Goal: Information Seeking & Learning: Find specific fact

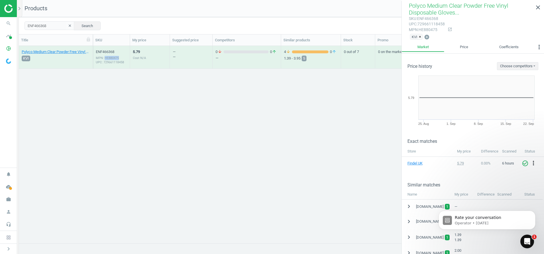
scroll to position [89, 0]
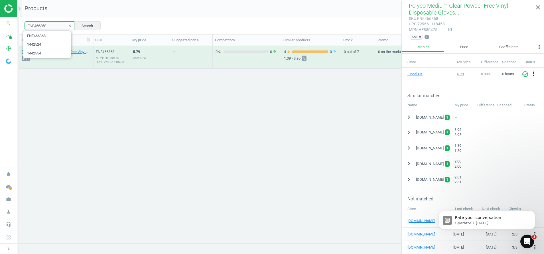
drag, startPoint x: 50, startPoint y: 25, endPoint x: -2, endPoint y: 24, distance: 52.2
click at [0, 24] on html "Group 2 Created with Sketch. ic/cloud_download/grey600 Created with Sketch. gra…" at bounding box center [272, 127] width 544 height 254
paste input "text"
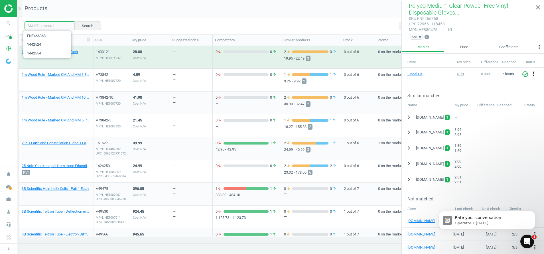
paste input "1436116"
type input "1436116"
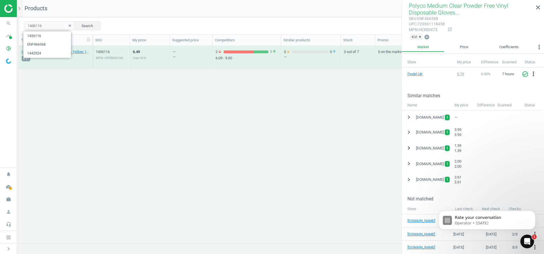
click at [407, 148] on icon "chevron_right" at bounding box center [408, 148] width 7 height 7
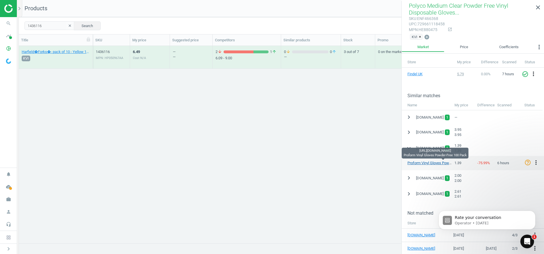
click at [424, 163] on link "Proform Vinyl Gloves Powder-Free 100 Pack" at bounding box center [442, 163] width 71 height 4
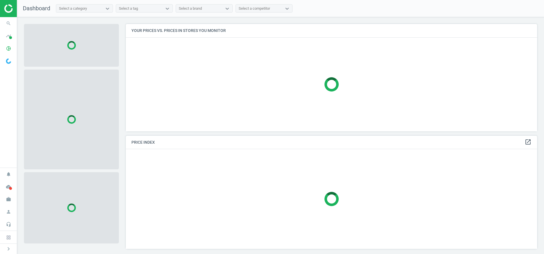
scroll to position [121, 418]
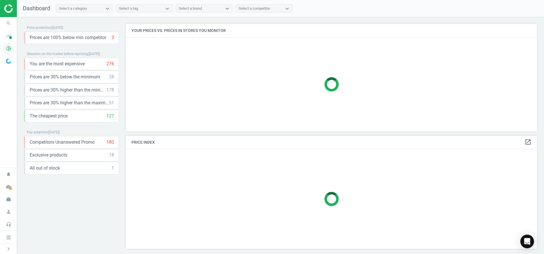
click at [7, 50] on icon "pie_chart_outlined" at bounding box center [8, 48] width 11 height 11
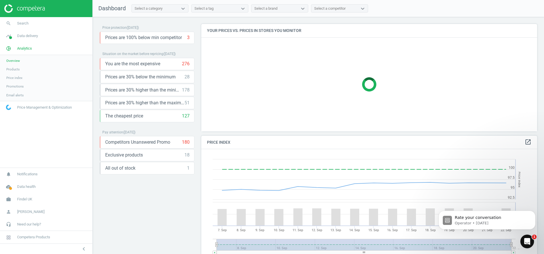
scroll to position [0, 0]
click at [15, 70] on span "Products" at bounding box center [12, 69] width 13 height 5
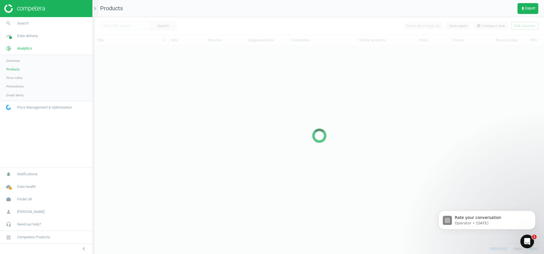
scroll to position [184, 443]
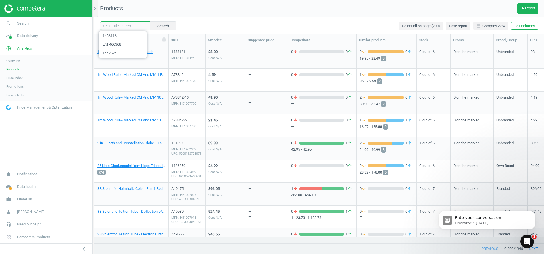
click at [119, 26] on input "text" at bounding box center [125, 25] width 50 height 9
paste input "1436116"
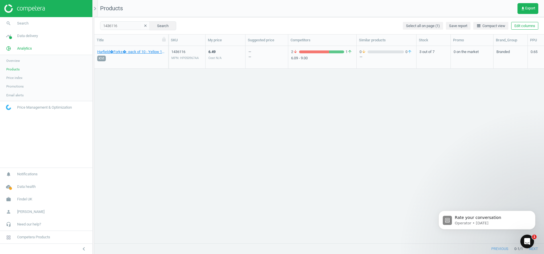
click at [179, 56] on div "MPN: HP050967AA" at bounding box center [186, 58] width 31 height 4
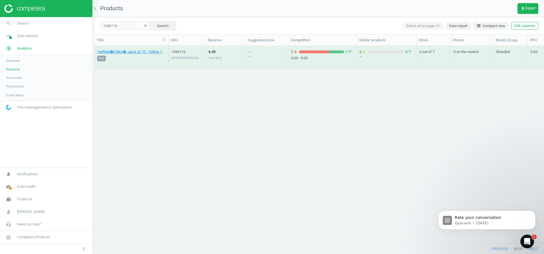
click at [179, 56] on div "MPN: HP050967AA" at bounding box center [186, 58] width 31 height 4
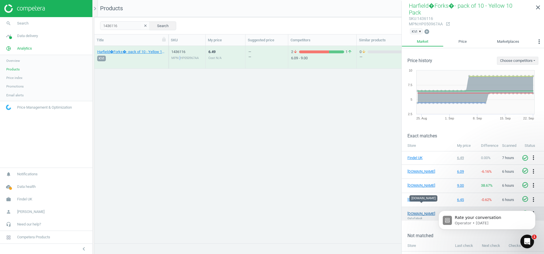
click at [419, 211] on link "[DOMAIN_NAME]" at bounding box center [421, 213] width 29 height 5
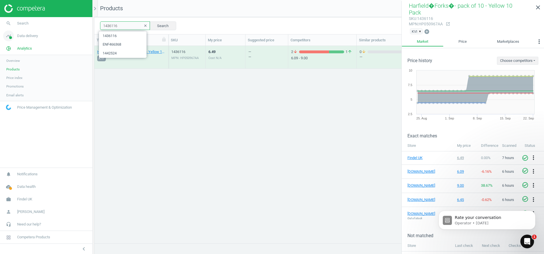
drag, startPoint x: 125, startPoint y: 28, endPoint x: 8, endPoint y: 37, distance: 116.7
click at [8, 37] on section "search Search timeline Data delivery Overview Matches dashboard Matches Rematch…" at bounding box center [272, 127] width 544 height 254
paste input "25"
click at [184, 58] on div "MPN: HP050705AA" at bounding box center [186, 58] width 31 height 4
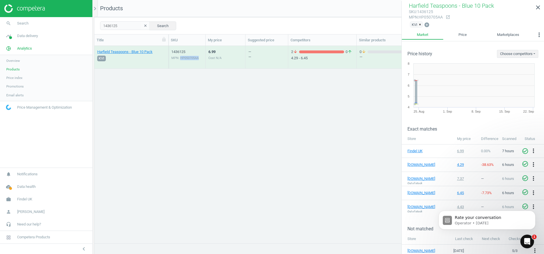
click at [184, 58] on div "MPN: HP050705AA" at bounding box center [186, 58] width 31 height 4
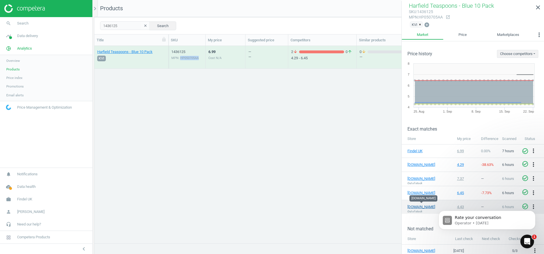
click at [415, 206] on link "[DOMAIN_NAME]" at bounding box center [421, 206] width 29 height 5
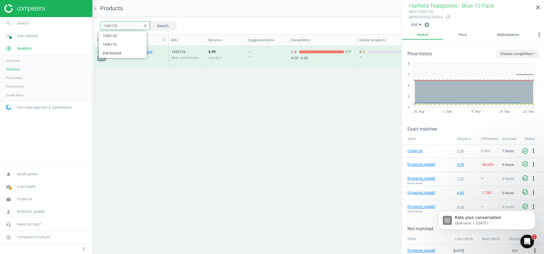
drag, startPoint x: 126, startPoint y: 29, endPoint x: -2, endPoint y: 41, distance: 128.6
click at [0, 41] on html "Group 2 Created with Sketch. ic/cloud_download/grey600 Created with Sketch. gra…" at bounding box center [272, 127] width 544 height 254
paste input "478"
type input "1447825"
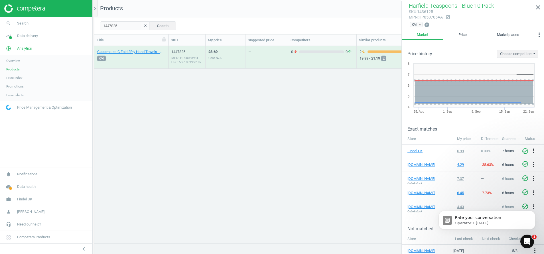
click at [183, 62] on div "MPN: HP00058981 UPC: 5061033350192" at bounding box center [186, 60] width 31 height 9
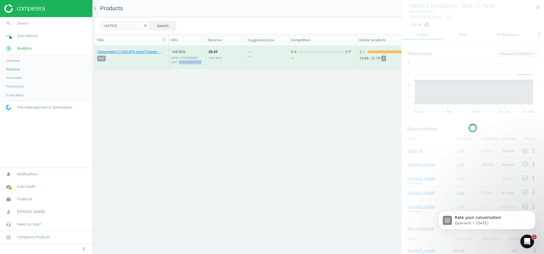
click at [183, 62] on div "MPN: HP00058981 UPC: 5061033350192" at bounding box center [186, 60] width 31 height 9
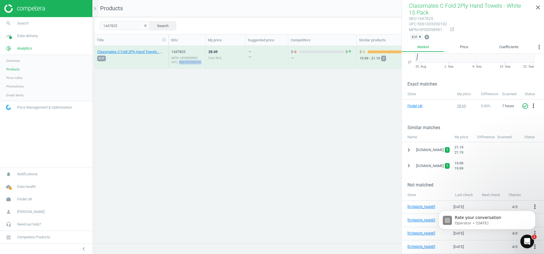
scroll to position [58, 0]
click at [409, 166] on icon "chevron_right" at bounding box center [408, 165] width 7 height 7
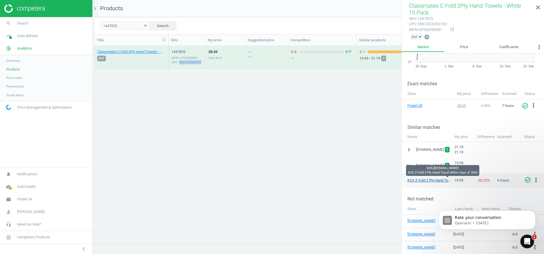
click at [423, 181] on link "KCS Z-Fold 2 Ply Hand Towel White Case of 3000" at bounding box center [446, 180] width 79 height 4
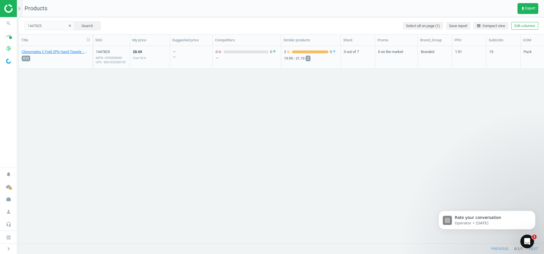
click at [50, 33] on div "1447825 clear Search Select all on page (1) Save report line_weight Compact vie…" at bounding box center [281, 25] width 525 height 17
drag, startPoint x: 45, startPoint y: 26, endPoint x: -2, endPoint y: 31, distance: 47.1
click at [0, 31] on html "Group 2 Created with Sketch. ic/cloud_download/grey600 Created with Sketch. gra…" at bounding box center [272, 127] width 544 height 254
paste input "66674"
type input "166674"
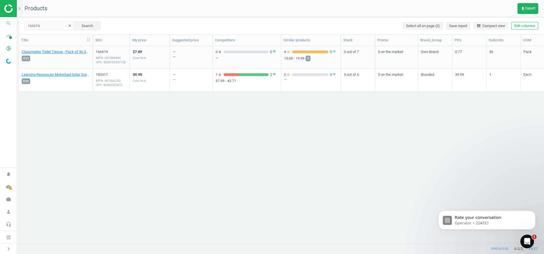
click at [107, 61] on div "MPN: HE1584444 UPC: 5060102437130" at bounding box center [111, 60] width 31 height 9
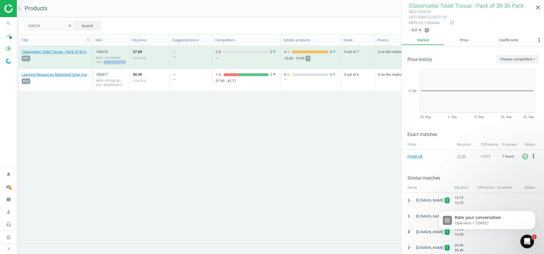
click at [408, 233] on icon "chevron_right" at bounding box center [408, 231] width 7 height 7
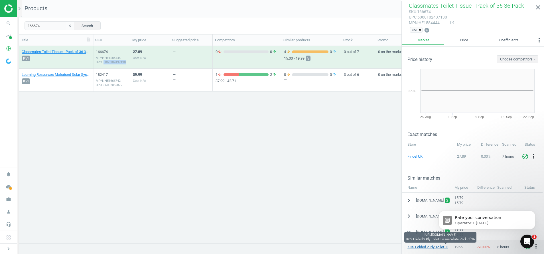
click at [421, 246] on link "KCS Folded 2 Ply Toilet Tissue White Pack of 36" at bounding box center [445, 247] width 77 height 4
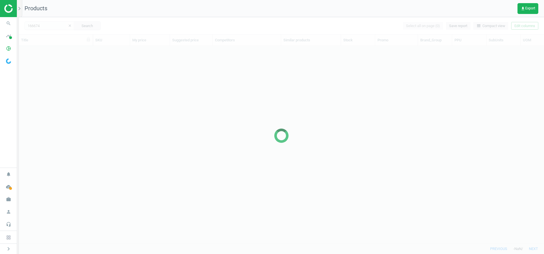
scroll to position [7, 7]
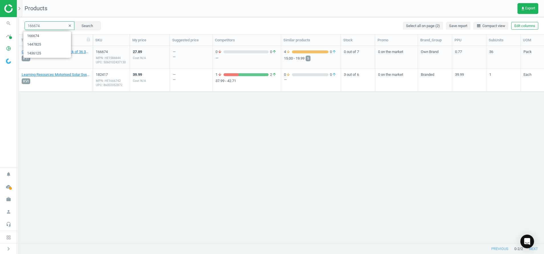
drag, startPoint x: 44, startPoint y: 26, endPoint x: -2, endPoint y: 26, distance: 45.6
click at [0, 26] on html "Group 2 Created with Sketch. ic/cloud_download/grey600 Created with Sketch. gra…" at bounding box center [272, 127] width 544 height 254
paste input "7355"
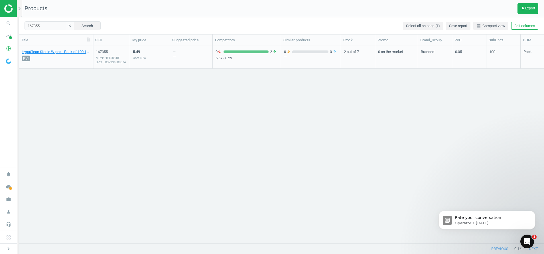
click at [116, 63] on div "MPN: HE1588181 UPC: 5037331009674" at bounding box center [111, 60] width 31 height 9
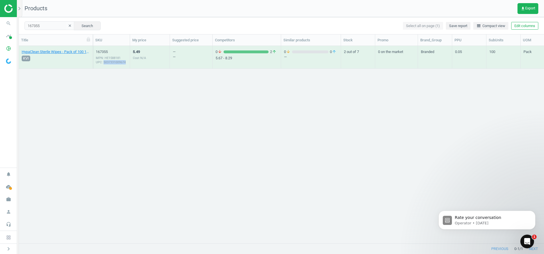
click at [116, 63] on div "MPN: HE1588181 UPC: 5037331009674" at bounding box center [111, 60] width 31 height 9
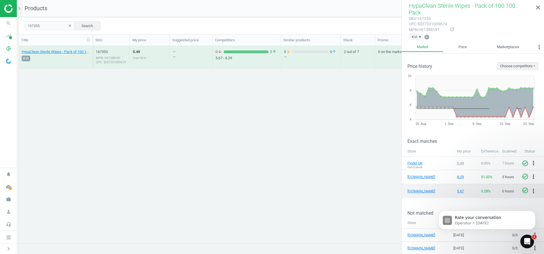
click at [419, 187] on td "[DOMAIN_NAME]" at bounding box center [428, 191] width 52 height 14
click at [419, 189] on link "[DOMAIN_NAME]" at bounding box center [421, 191] width 29 height 5
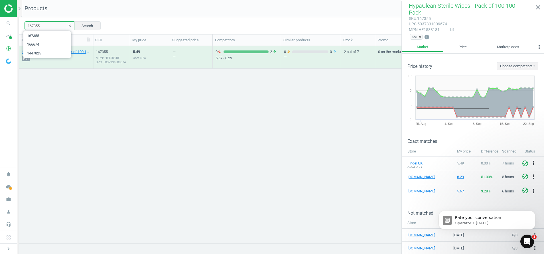
drag, startPoint x: 44, startPoint y: 29, endPoint x: -2, endPoint y: 28, distance: 46.2
click at [0, 28] on html "Group 2 Created with Sketch. ic/cloud_download/grey600 Created with Sketch. gra…" at bounding box center [272, 127] width 544 height 254
paste input "END277049"
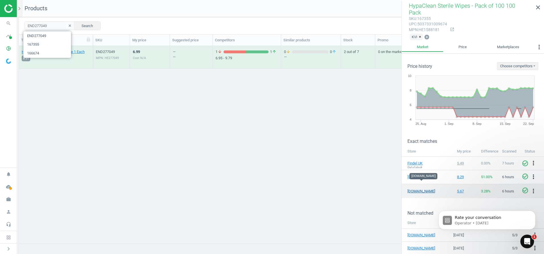
click at [416, 189] on link "[DOMAIN_NAME]" at bounding box center [421, 191] width 29 height 5
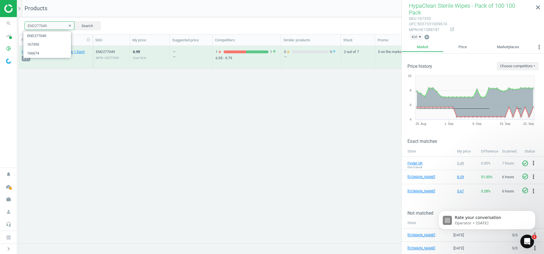
drag, startPoint x: 50, startPoint y: 25, endPoint x: -2, endPoint y: 30, distance: 51.8
click at [0, 30] on html "Group 2 Created with Sketch. ic/cloud_download/grey600 Created with Sketch. gra…" at bounding box center [272, 127] width 544 height 254
paste input "7.0"
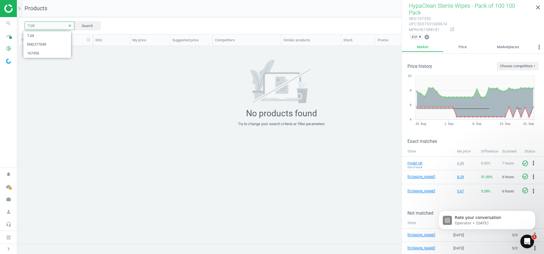
drag, startPoint x: 49, startPoint y: 22, endPoint x: -2, endPoint y: 29, distance: 51.5
click at [0, 29] on html "Group 2 Created with Sketch. ic/cloud_download/grey600 Created with Sketch. gra…" at bounding box center [272, 127] width 544 height 254
paste input "END27704"
type input "END277049"
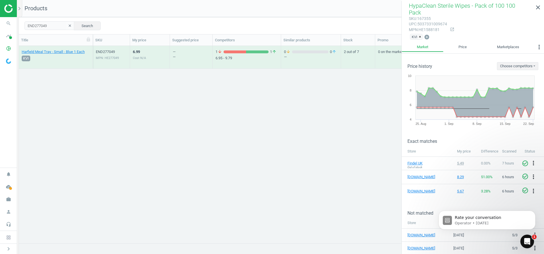
click at [105, 57] on div "MPN: HE277049" at bounding box center [111, 58] width 31 height 4
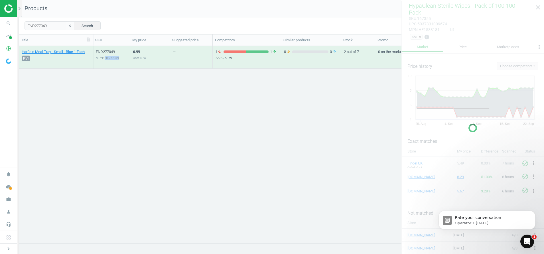
click at [105, 57] on div "MPN: HE277049" at bounding box center [111, 58] width 31 height 4
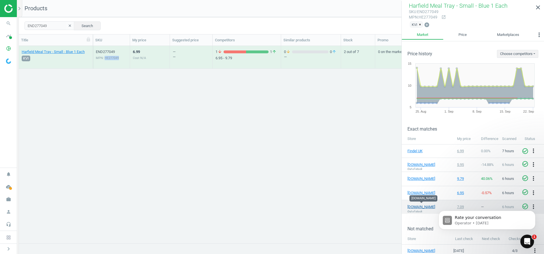
click at [412, 207] on link "[DOMAIN_NAME]" at bounding box center [421, 206] width 29 height 5
